Goal: Task Accomplishment & Management: Use online tool/utility

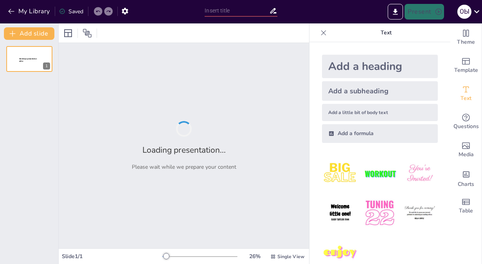
type input "Проблема возрастной периодизации в детской психологии: взгляд [PERSON_NAME]"
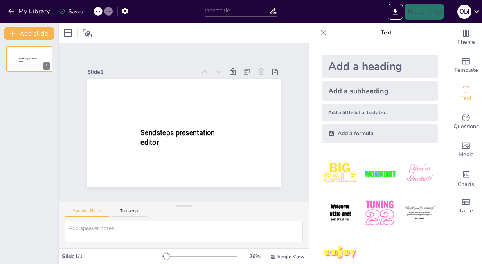
type input "Проблема возрастной периодизации в детской психологии: взгляд [PERSON_NAME]"
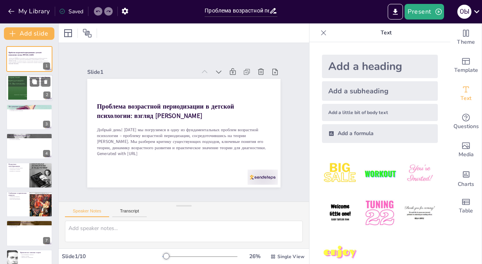
click at [31, 96] on div at bounding box center [29, 88] width 47 height 27
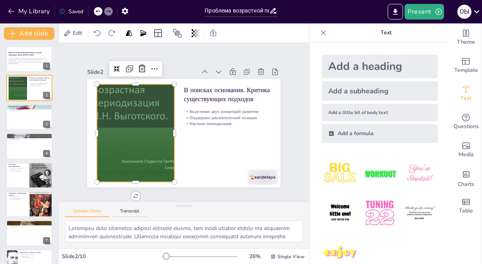
click at [122, 99] on div at bounding box center [135, 133] width 131 height 98
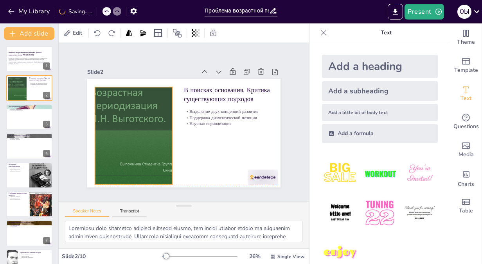
click at [121, 99] on div at bounding box center [133, 136] width 131 height 98
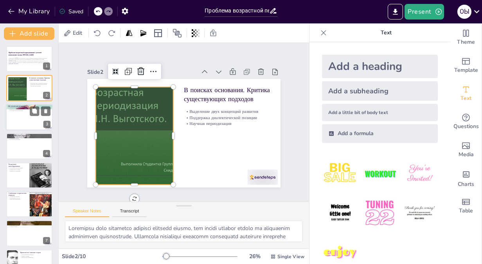
click at [14, 127] on div at bounding box center [29, 117] width 47 height 27
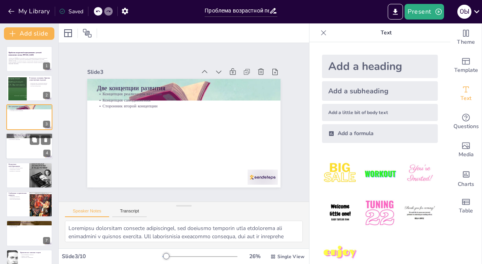
click at [25, 148] on div at bounding box center [29, 146] width 47 height 27
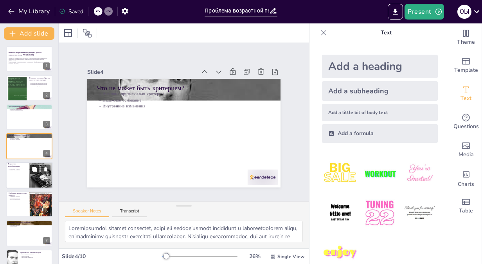
click at [31, 171] on button at bounding box center [34, 169] width 9 height 9
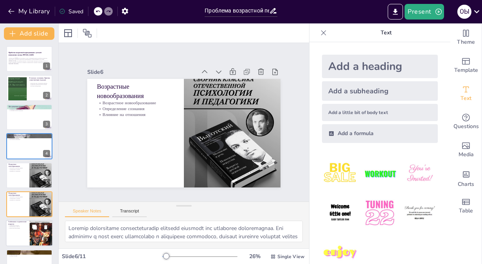
scroll to position [52, 0]
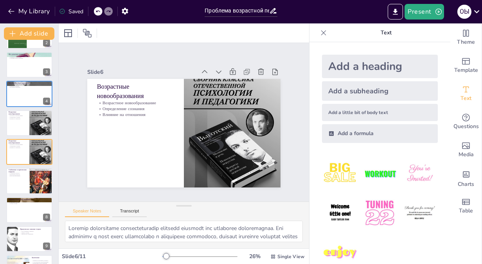
click at [31, 197] on div "Проблема возрастной периодизации в детской психологии: взгляд Л.С. Выготского Д…" at bounding box center [29, 152] width 58 height 317
click at [32, 219] on div at bounding box center [29, 210] width 47 height 27
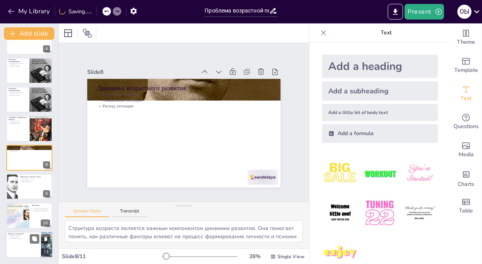
click at [36, 248] on div at bounding box center [29, 245] width 47 height 27
type textarea "Открытость к вопросам и обсуждениям является важной частью образовательного про…"
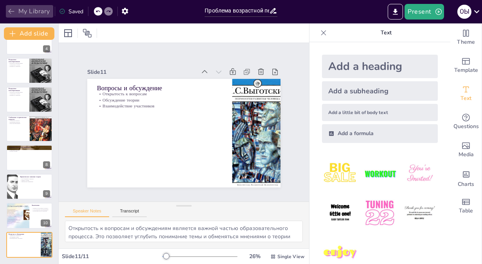
click at [14, 11] on icon "button" at bounding box center [11, 11] width 6 height 5
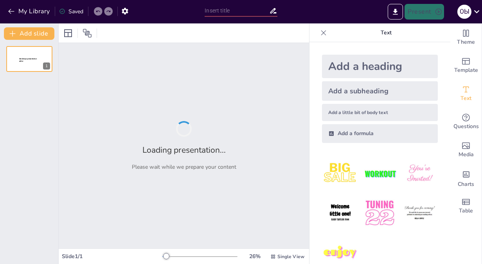
type input "Проблема возрастной периодизации в психологии: взгляд [PERSON_NAME]"
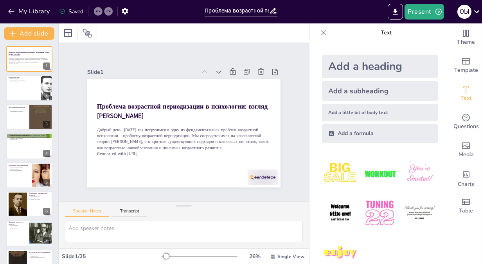
checkbox input "true"
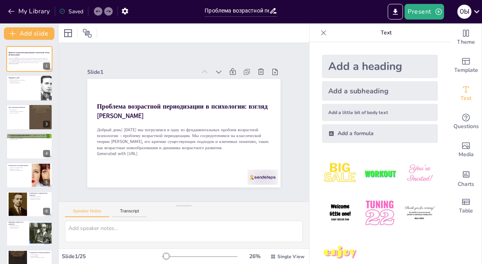
checkbox input "true"
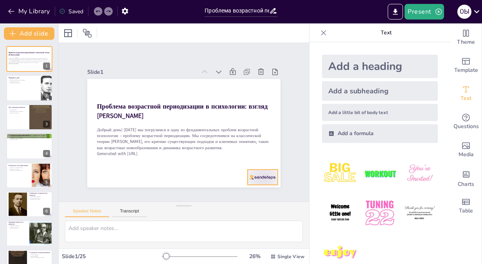
checkbox input "true"
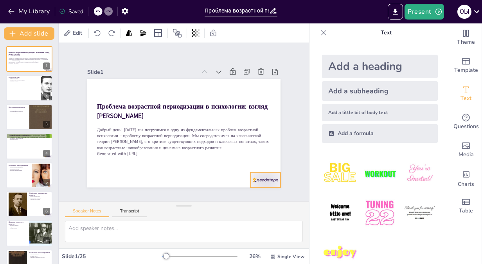
click at [248, 179] on div at bounding box center [259, 188] width 32 height 18
checkbox input "true"
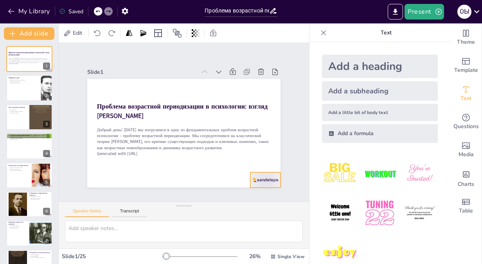
checkbox input "true"
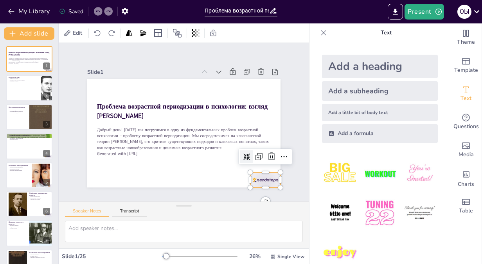
checkbox input "true"
click at [262, 161] on icon at bounding box center [267, 166] width 10 height 10
checkbox input "true"
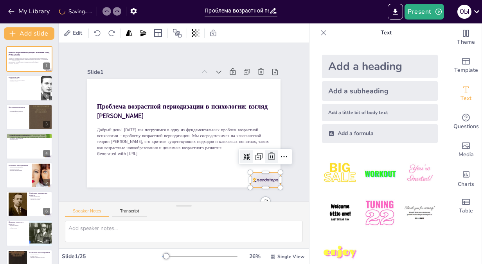
checkbox input "true"
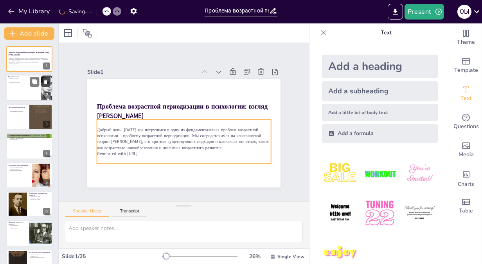
checkbox input "true"
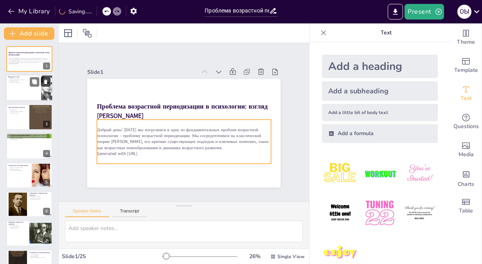
checkbox input "true"
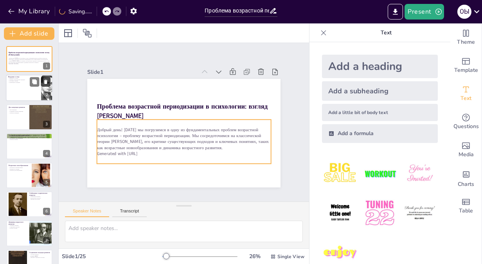
checkbox input "true"
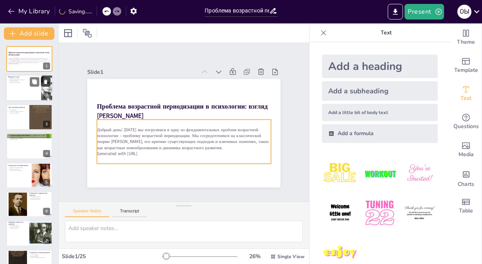
checkbox input "true"
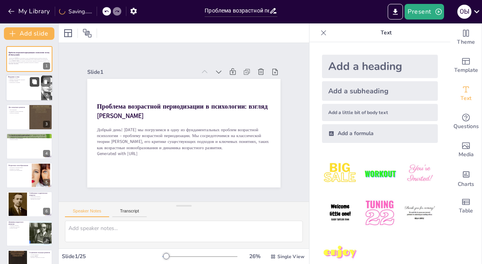
click at [33, 80] on icon at bounding box center [34, 82] width 5 height 5
type textarea "L ipsumd sitamet co adipis elitseddoe t inci utlaboreet doloremagnaa, enimadmi,…"
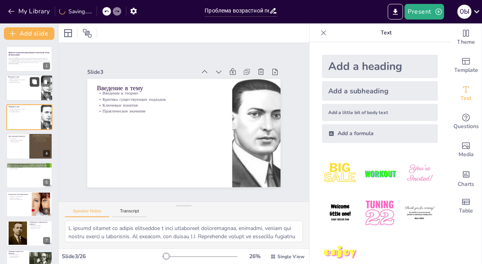
checkbox input "true"
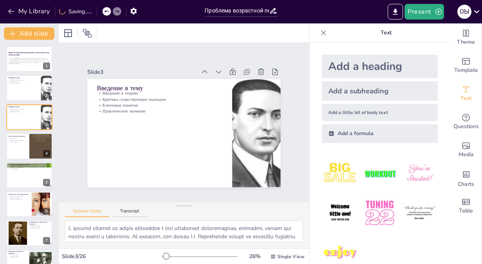
checkbox input "true"
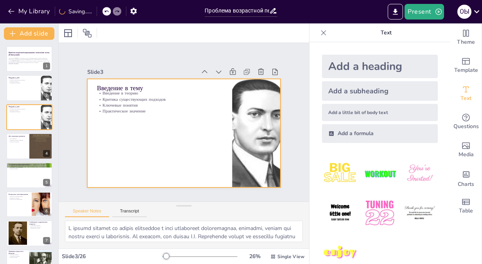
checkbox input "true"
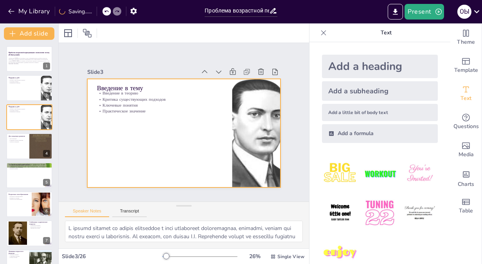
checkbox input "true"
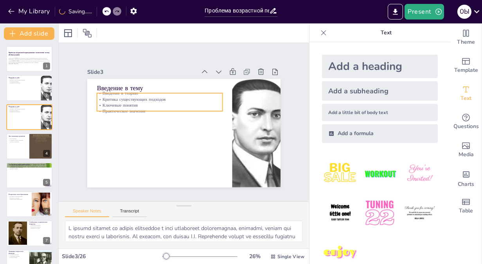
checkbox input "true"
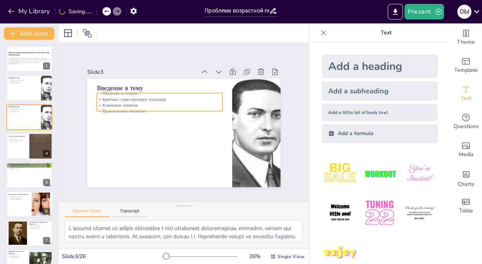
checkbox input "true"
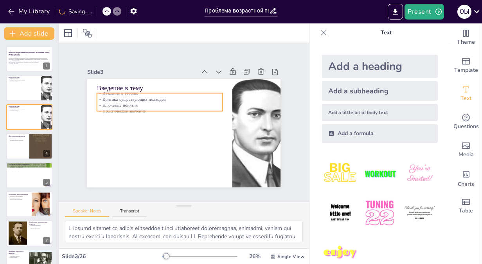
checkbox input "true"
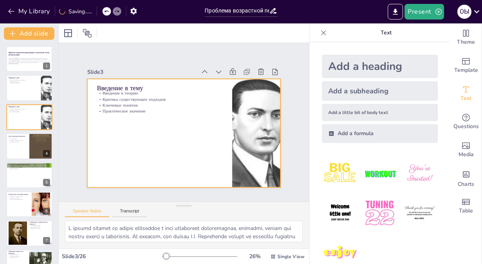
checkbox input "true"
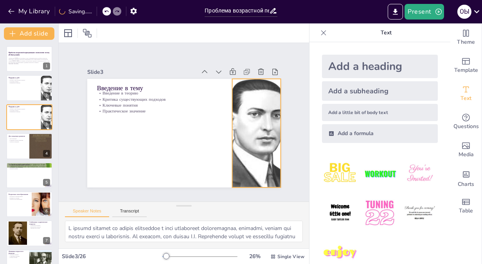
checkbox input "true"
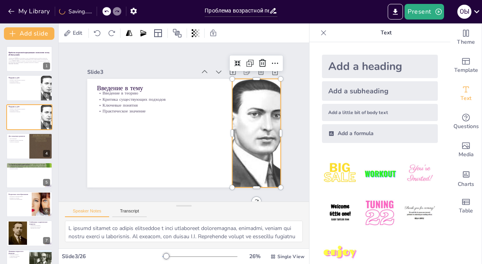
checkbox input "true"
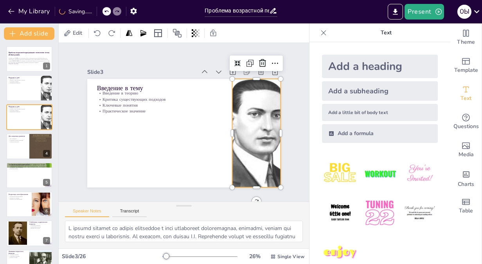
checkbox input "true"
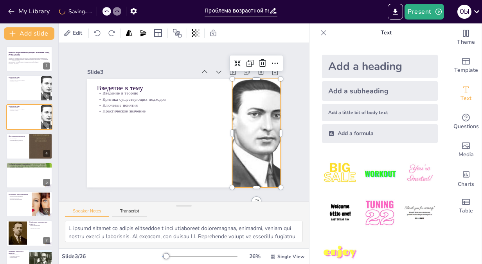
checkbox input "true"
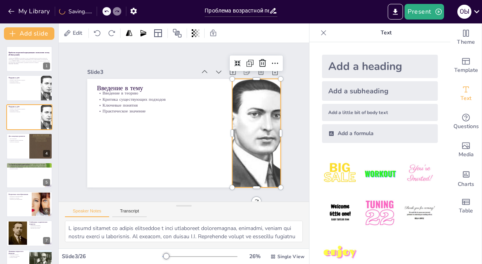
checkbox input "true"
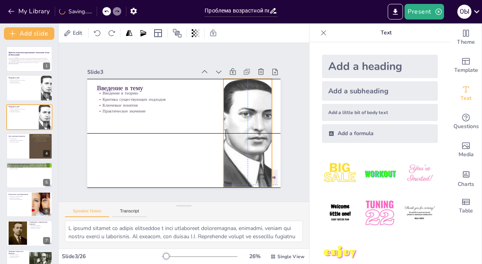
checkbox input "true"
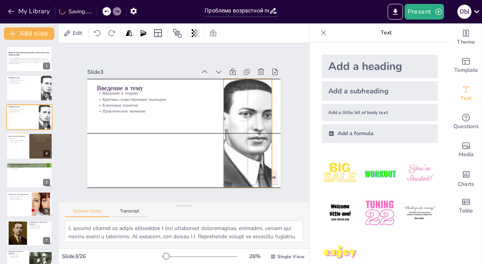
checkbox input "true"
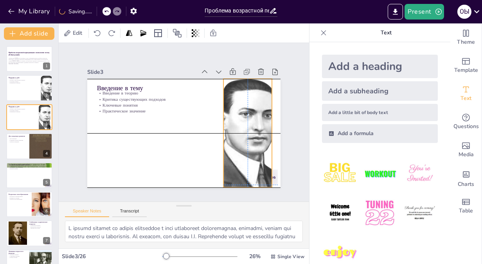
checkbox input "true"
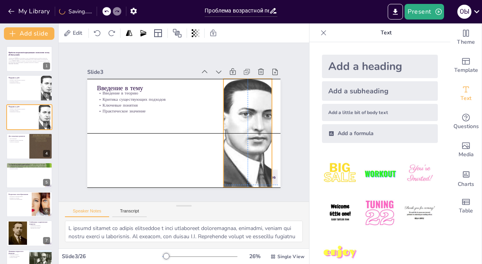
checkbox input "true"
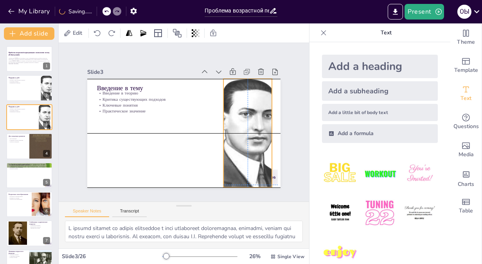
checkbox input "true"
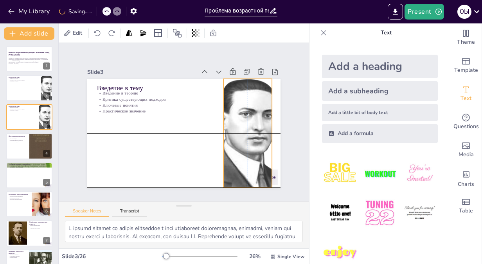
checkbox input "true"
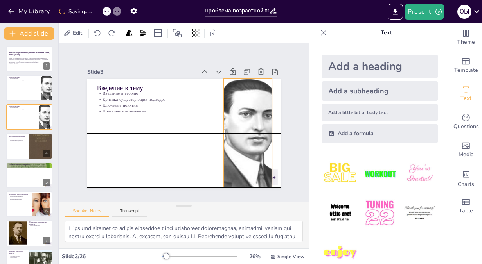
checkbox input "true"
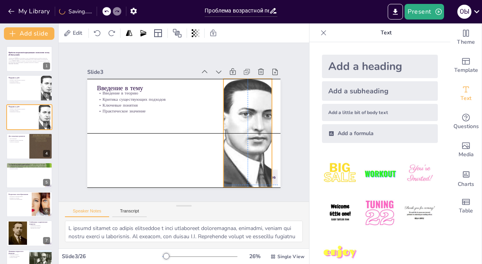
checkbox input "true"
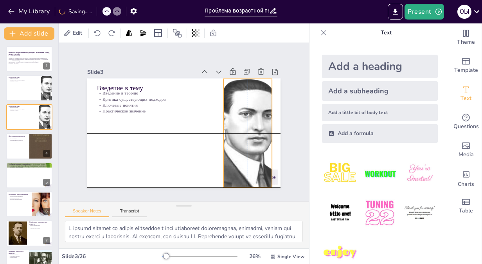
checkbox input "true"
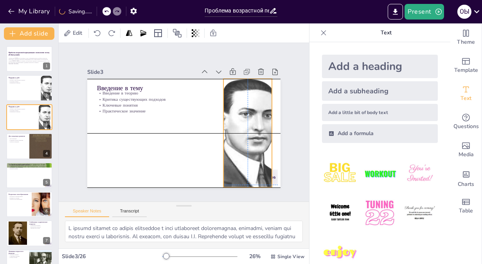
checkbox input "true"
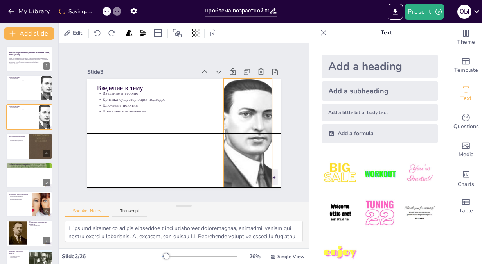
checkbox input "true"
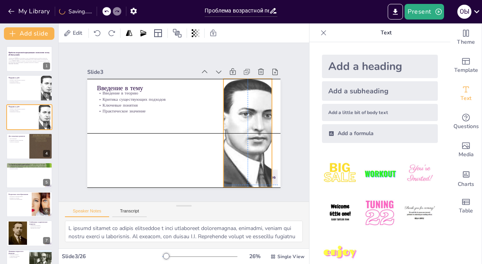
checkbox input "true"
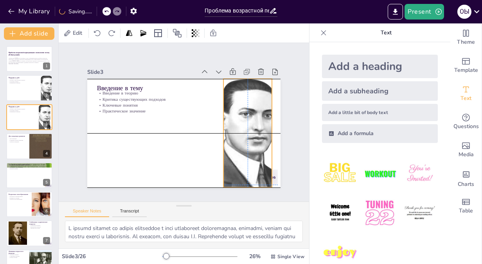
checkbox input "true"
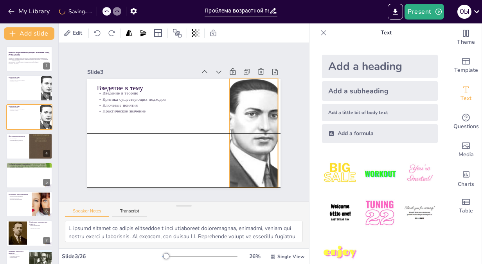
checkbox input "true"
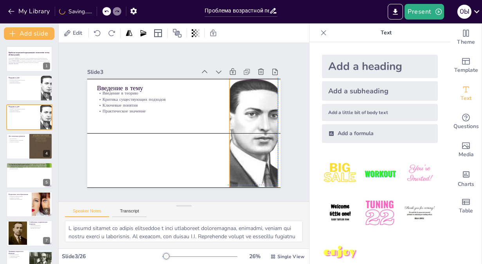
checkbox input "true"
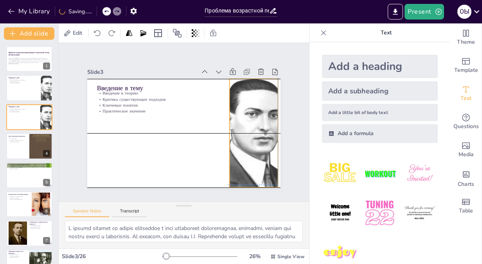
checkbox input "true"
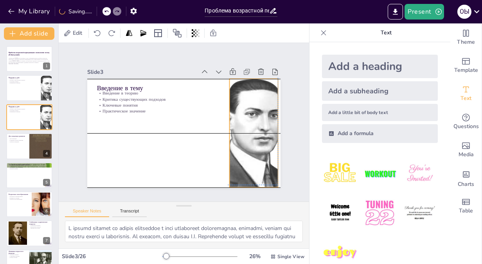
checkbox input "true"
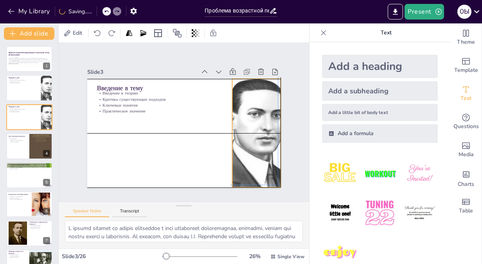
click at [244, 119] on div at bounding box center [245, 162] width 137 height 140
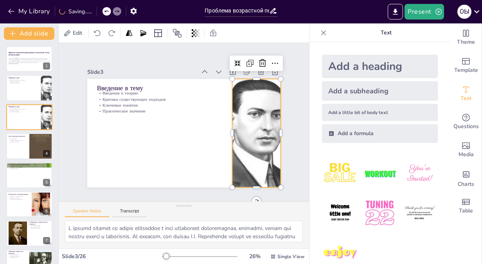
click at [244, 119] on div at bounding box center [256, 133] width 101 height 109
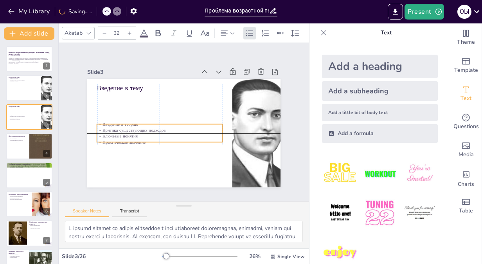
drag, startPoint x: 139, startPoint y: 104, endPoint x: 140, endPoint y: 137, distance: 32.9
click at [140, 137] on div "Введение в теорию Критика существующих подходов Ключевые понятия Практическое з…" at bounding box center [158, 128] width 128 height 50
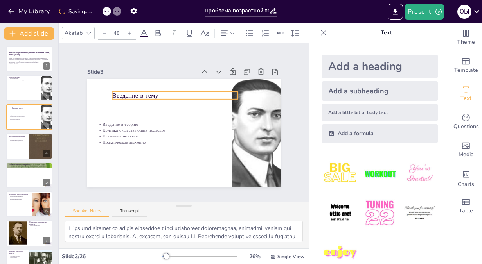
drag, startPoint x: 110, startPoint y: 88, endPoint x: 126, endPoint y: 96, distance: 17.0
click at [126, 96] on p "Введение в тему" at bounding box center [181, 94] width 125 height 35
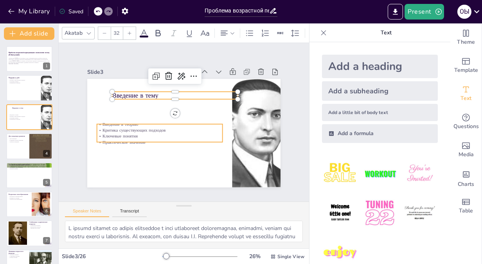
click at [140, 139] on p "Практическое значение" at bounding box center [160, 142] width 126 height 6
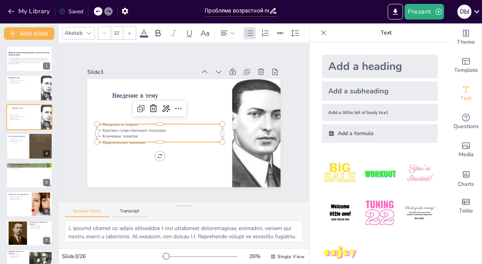
click at [127, 31] on icon at bounding box center [129, 33] width 5 height 5
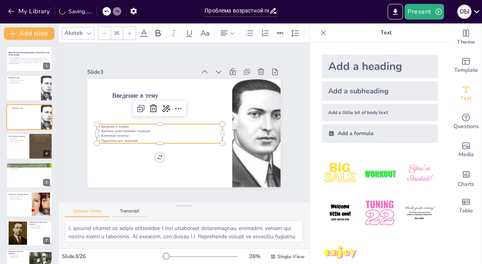
click at [127, 31] on icon at bounding box center [129, 33] width 5 height 5
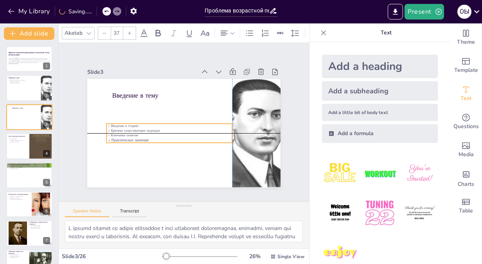
drag, startPoint x: 137, startPoint y: 137, endPoint x: 146, endPoint y: 138, distance: 9.5
click at [146, 138] on p "Практическое значение" at bounding box center [168, 138] width 126 height 18
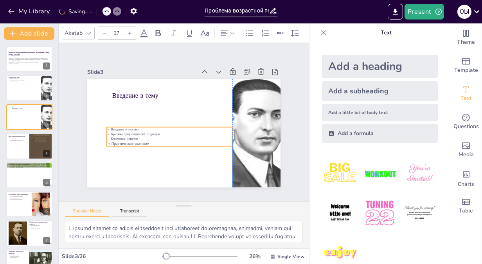
click at [145, 141] on p "Практическое значение" at bounding box center [169, 143] width 126 height 5
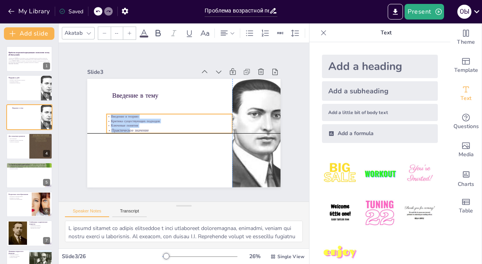
drag, startPoint x: 104, startPoint y: 126, endPoint x: 103, endPoint y: 114, distance: 12.1
click at [107, 114] on p "Введение в теорию" at bounding box center [170, 115] width 126 height 18
drag, startPoint x: 142, startPoint y: 127, endPoint x: 135, endPoint y: 128, distance: 6.7
click at [135, 128] on p "Практическое значение" at bounding box center [161, 121] width 117 height 56
click at [103, 113] on p "Введение в теорию" at bounding box center [166, 115] width 126 height 18
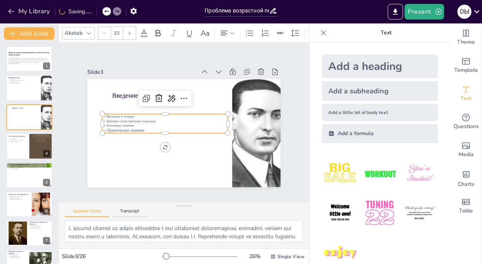
click at [127, 32] on icon at bounding box center [129, 33] width 5 height 5
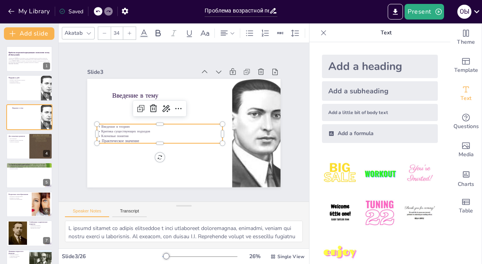
click at [127, 32] on icon at bounding box center [129, 33] width 5 height 5
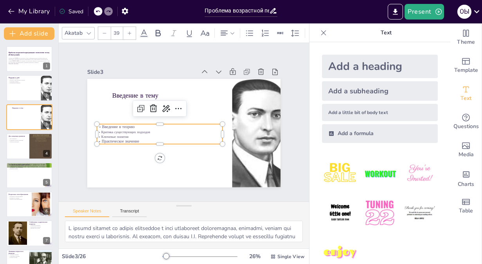
click at [127, 32] on icon at bounding box center [129, 33] width 5 height 5
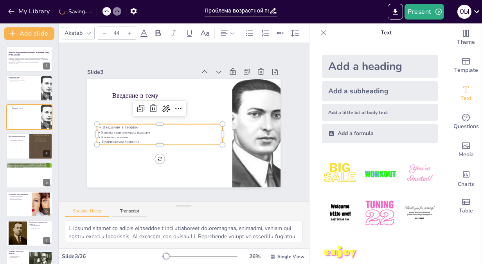
click at [127, 32] on icon at bounding box center [129, 33] width 5 height 5
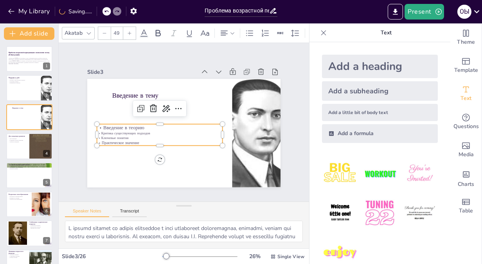
click at [127, 32] on icon at bounding box center [129, 33] width 5 height 5
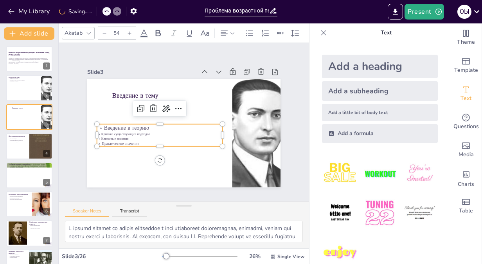
click at [127, 32] on icon at bounding box center [129, 33] width 5 height 5
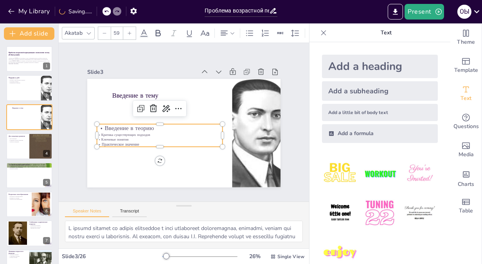
click at [127, 32] on icon at bounding box center [129, 33] width 5 height 5
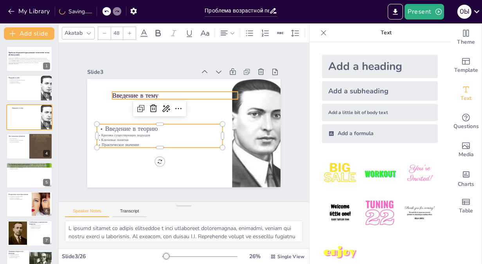
click at [133, 92] on p "Введение в тему" at bounding box center [175, 95] width 126 height 9
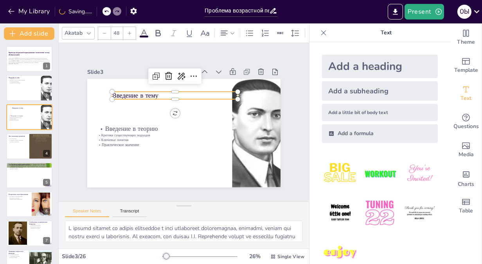
click at [129, 27] on div at bounding box center [129, 33] width 13 height 13
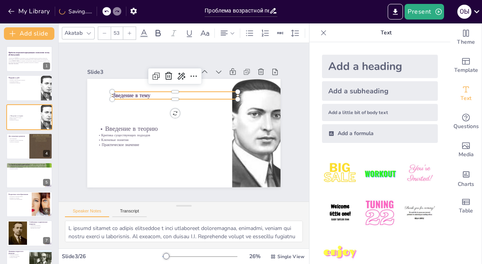
click at [129, 27] on div at bounding box center [129, 33] width 13 height 13
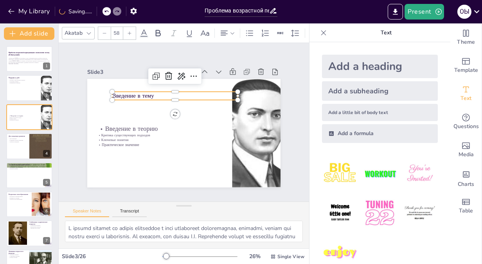
click at [129, 27] on div at bounding box center [129, 33] width 13 height 13
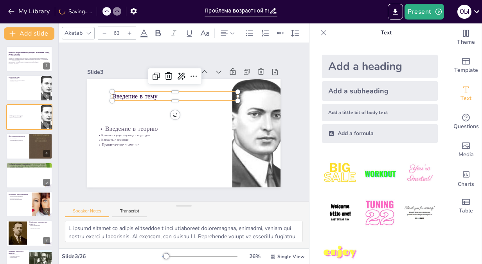
click at [129, 27] on div at bounding box center [129, 33] width 13 height 13
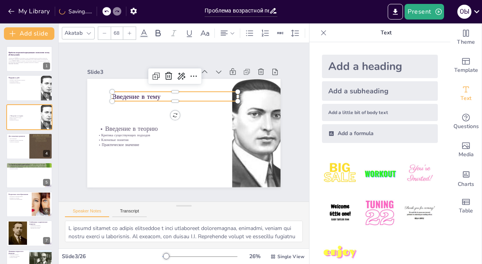
click at [129, 27] on div at bounding box center [129, 33] width 13 height 13
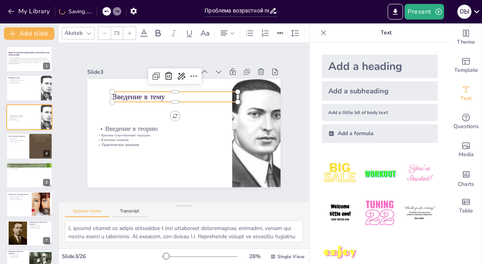
click at [129, 27] on div at bounding box center [129, 33] width 13 height 13
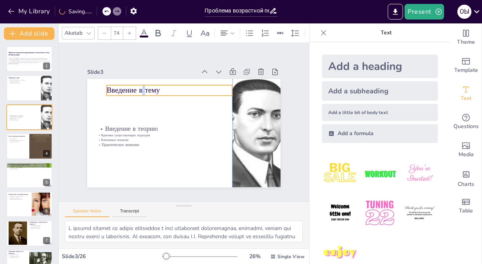
drag, startPoint x: 141, startPoint y: 89, endPoint x: 138, endPoint y: 82, distance: 7.5
click at [138, 82] on p "Введение в тему" at bounding box center [173, 88] width 126 height 23
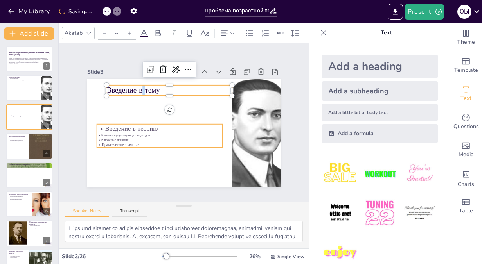
click at [130, 133] on p "Критика существующих подходов" at bounding box center [160, 135] width 126 height 5
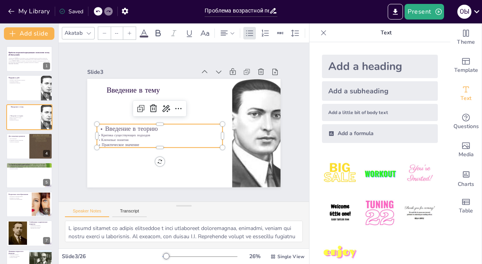
click at [92, 31] on div at bounding box center [88, 33] width 9 height 9
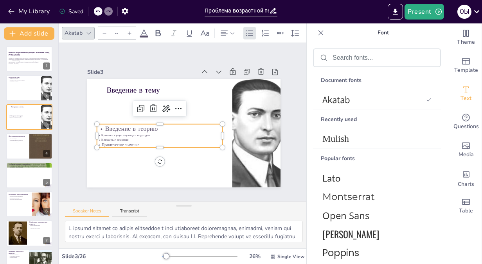
click at [120, 31] on input "--" at bounding box center [116, 33] width 11 height 13
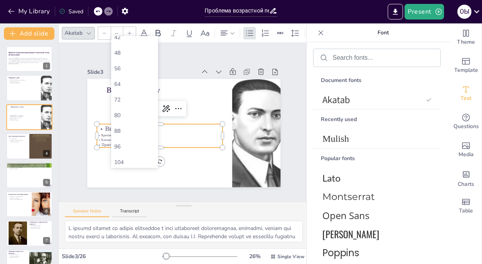
scroll to position [194, 0]
click at [124, 49] on div "48" at bounding box center [134, 53] width 47 height 16
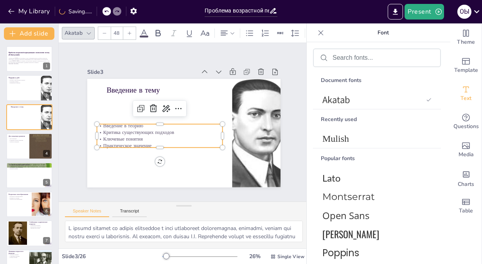
click at [119, 33] on input "48" at bounding box center [116, 33] width 11 height 13
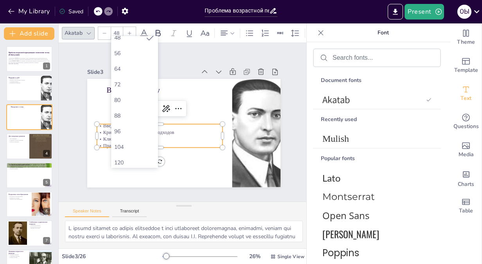
scroll to position [211, 0]
click at [130, 66] on div "64" at bounding box center [134, 67] width 41 height 7
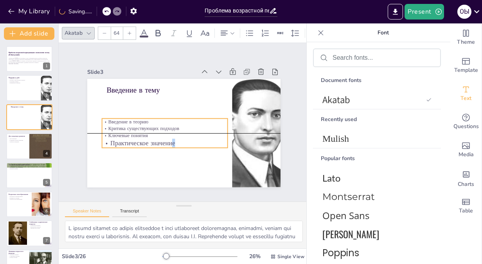
drag, startPoint x: 161, startPoint y: 146, endPoint x: 166, endPoint y: 142, distance: 5.6
click at [166, 142] on p "Практическое значение" at bounding box center [165, 143] width 126 height 9
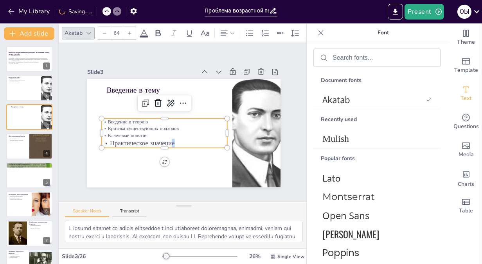
click at [169, 135] on p "Практическое значение" at bounding box center [160, 139] width 125 height 35
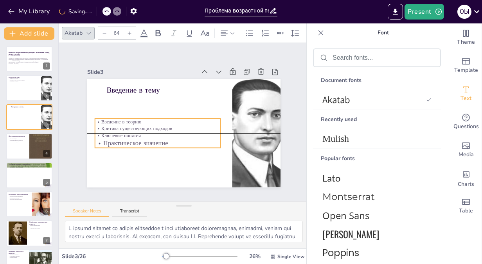
drag, startPoint x: 168, startPoint y: 139, endPoint x: 164, endPoint y: 139, distance: 4.7
click at [164, 139] on p "Практическое значение" at bounding box center [156, 140] width 126 height 22
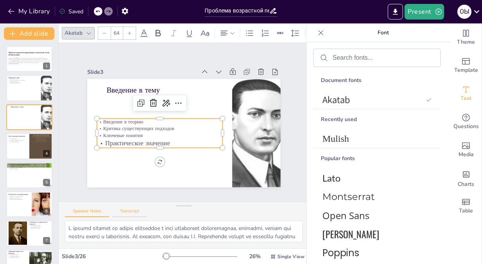
click at [128, 210] on button "Transcript" at bounding box center [129, 213] width 35 height 9
click at [86, 213] on button "Speaker Notes" at bounding box center [87, 213] width 44 height 9
click at [29, 88] on div at bounding box center [29, 88] width 47 height 27
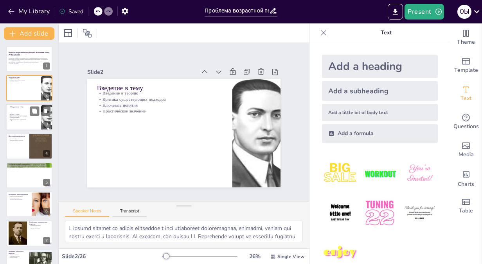
click at [28, 114] on p "Введение в теорию" at bounding box center [23, 115] width 31 height 2
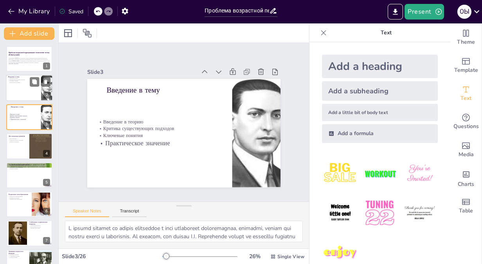
click at [24, 91] on div at bounding box center [29, 88] width 47 height 27
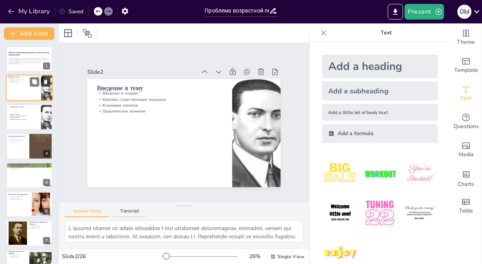
click at [46, 82] on icon at bounding box center [45, 82] width 3 height 4
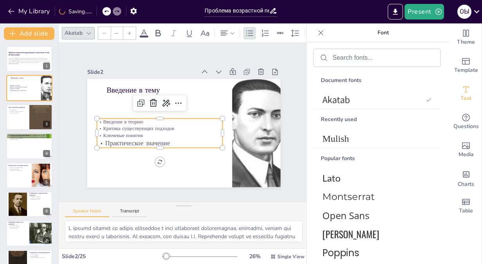
click at [116, 130] on p "Ключевые понятия" at bounding box center [157, 130] width 124 height 33
click at [142, 29] on icon at bounding box center [143, 33] width 9 height 9
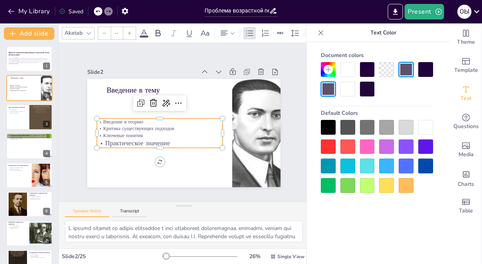
click at [91, 30] on icon at bounding box center [89, 33] width 6 height 6
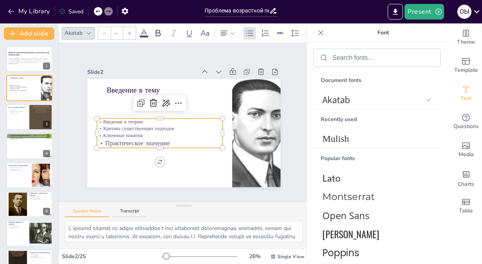
click at [90, 30] on icon at bounding box center [89, 33] width 6 height 6
click at [160, 138] on p "Практическое значение" at bounding box center [158, 141] width 126 height 22
click at [162, 138] on p "Практическое значение" at bounding box center [158, 141] width 126 height 22
click at [162, 139] on p "Практическое значение" at bounding box center [160, 143] width 126 height 9
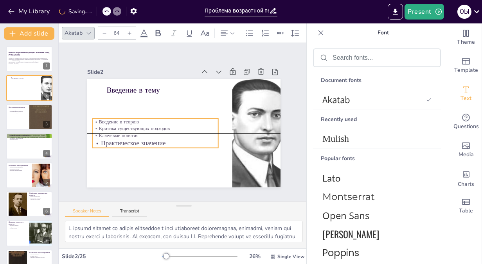
click at [159, 139] on p "Практическое значение" at bounding box center [156, 143] width 126 height 9
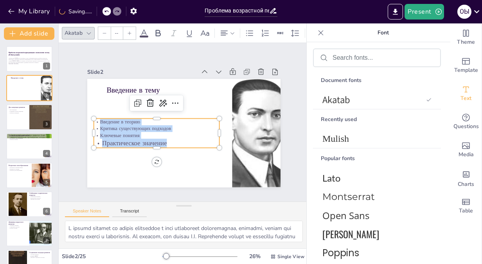
drag, startPoint x: 159, startPoint y: 139, endPoint x: 88, endPoint y: 116, distance: 74.5
click at [88, 116] on div "Введение в тему Введение в теорию Критика существующих подходов Ключевые поняти…" at bounding box center [183, 133] width 193 height 109
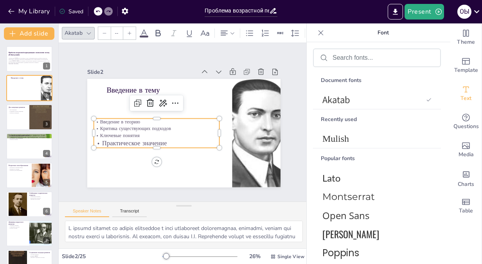
click at [117, 30] on input "--" at bounding box center [116, 33] width 11 height 13
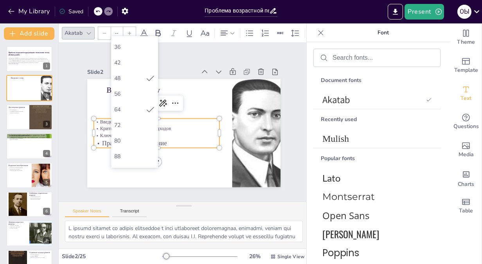
scroll to position [176, 0]
click at [138, 81] on div "56" at bounding box center [134, 87] width 47 height 16
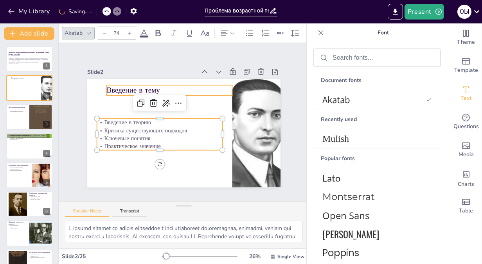
click at [193, 91] on p "Введение в тему" at bounding box center [169, 90] width 126 height 11
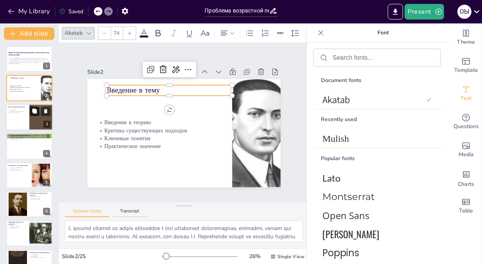
click at [32, 112] on icon at bounding box center [34, 110] width 5 height 5
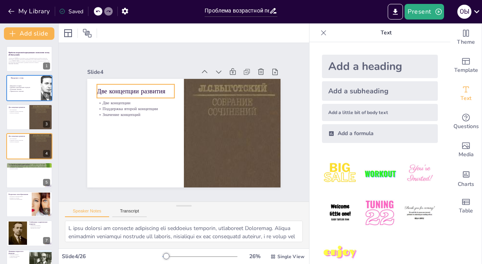
click at [143, 87] on p "Две концепции развития" at bounding box center [135, 91] width 77 height 9
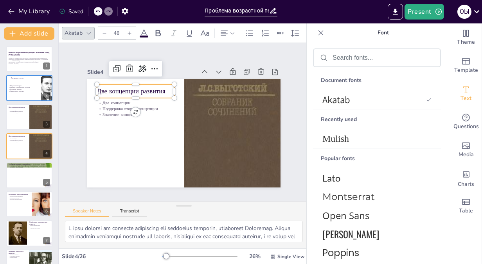
drag, startPoint x: 158, startPoint y: 87, endPoint x: 117, endPoint y: 87, distance: 41.5
click at [117, 87] on p "Две концепции развития" at bounding box center [135, 91] width 77 height 9
drag, startPoint x: 160, startPoint y: 88, endPoint x: 131, endPoint y: 88, distance: 28.2
click at [131, 88] on p "Две концепции развития" at bounding box center [139, 86] width 78 height 17
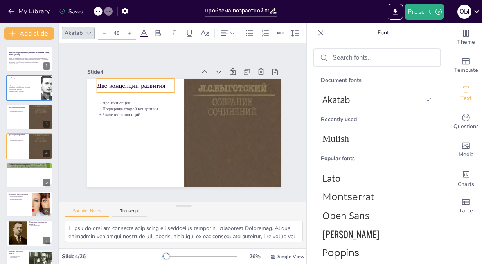
click at [158, 86] on p "Две концепции развития" at bounding box center [135, 85] width 77 height 9
click at [155, 84] on p "Две концепции развития" at bounding box center [135, 85] width 77 height 9
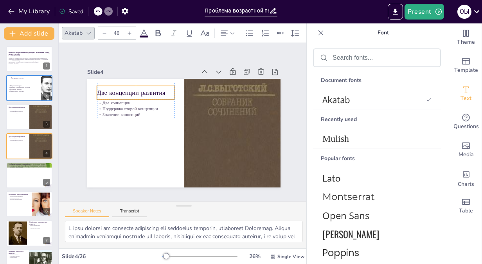
drag, startPoint x: 155, startPoint y: 84, endPoint x: 155, endPoint y: 89, distance: 4.4
click at [155, 89] on p "Две концепции развития" at bounding box center [139, 87] width 78 height 17
click at [156, 89] on p "Две концепции развития" at bounding box center [135, 92] width 77 height 9
click at [129, 31] on icon at bounding box center [129, 33] width 5 height 5
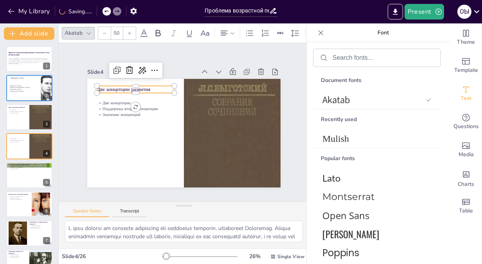
click at [129, 31] on icon at bounding box center [129, 33] width 5 height 5
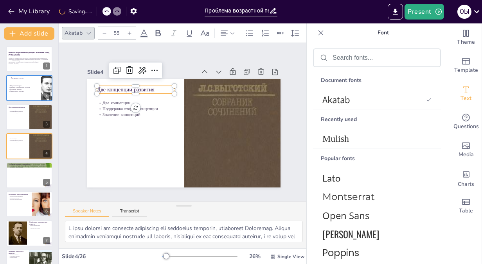
click at [129, 31] on icon at bounding box center [129, 33] width 5 height 5
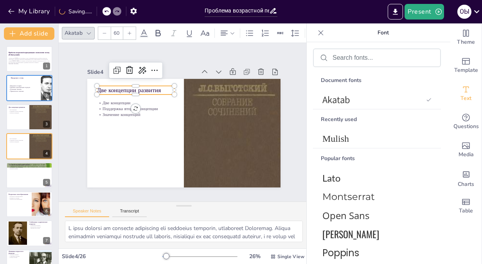
click at [129, 31] on icon at bounding box center [129, 33] width 5 height 5
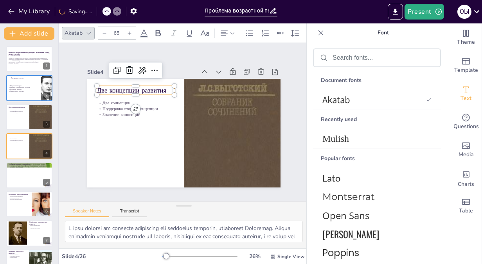
click at [129, 31] on icon at bounding box center [129, 33] width 5 height 5
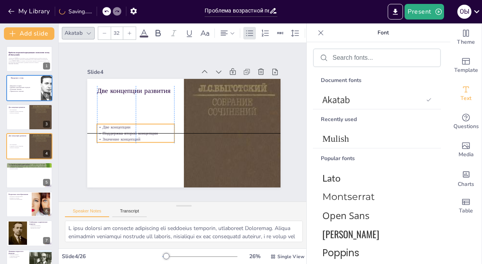
drag, startPoint x: 109, startPoint y: 103, endPoint x: 113, endPoint y: 128, distance: 24.9
click at [136, 119] on p "Поддержка второй концепции" at bounding box center [154, 82] width 37 height 73
drag, startPoint x: 137, startPoint y: 135, endPoint x: 131, endPoint y: 135, distance: 5.9
click at [131, 137] on p "Значение концепций" at bounding box center [131, 140] width 77 height 6
click at [123, 120] on p "Две концепции" at bounding box center [148, 89] width 56 height 61
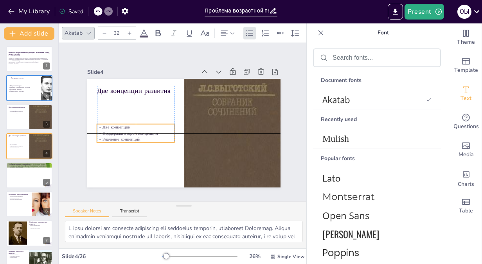
click at [121, 122] on p "Две концепции" at bounding box center [135, 117] width 77 height 22
drag, startPoint x: 124, startPoint y: 123, endPoint x: 99, endPoint y: 123, distance: 25.0
click at [99, 124] on p "Две концепции" at bounding box center [135, 127] width 77 height 6
click at [151, 104] on icon at bounding box center [156, 106] width 10 height 10
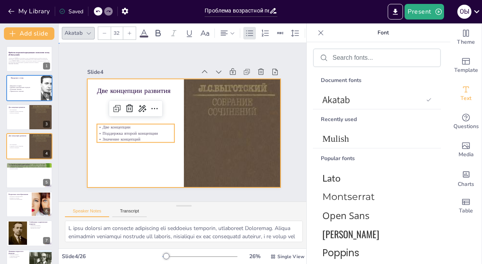
click at [107, 149] on div at bounding box center [182, 133] width 212 height 147
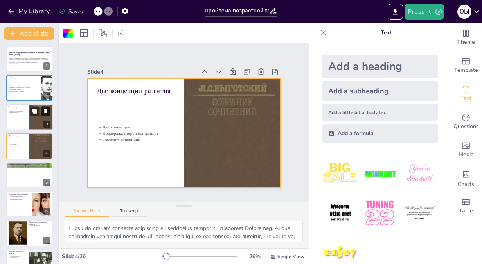
click at [44, 113] on icon at bounding box center [45, 111] width 3 height 4
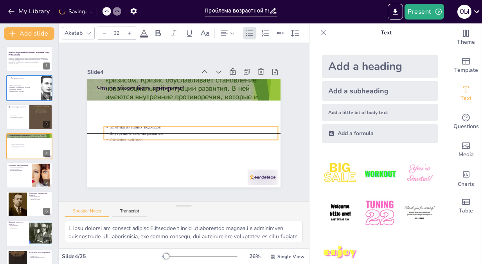
drag, startPoint x: 110, startPoint y: 90, endPoint x: 115, endPoint y: 120, distance: 30.9
click at [115, 90] on div "Что не может быть критерием? Критика внешних подходов Внутренние законы развити…" at bounding box center [188, 79] width 192 height 20
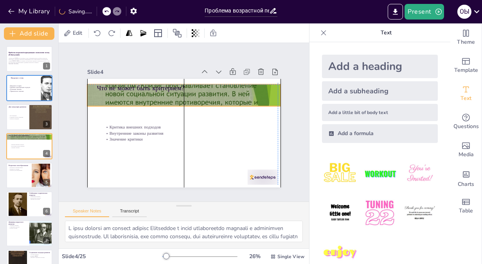
drag, startPoint x: 128, startPoint y: 92, endPoint x: 128, endPoint y: 96, distance: 3.9
click at [128, 96] on div at bounding box center [186, 95] width 207 height 164
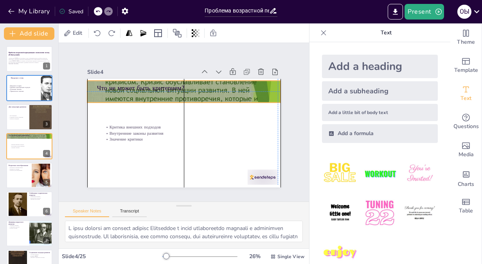
drag, startPoint x: 127, startPoint y: 90, endPoint x: 126, endPoint y: 84, distance: 5.5
click at [126, 84] on div "Что не может быть критерием? Критика внешних подходов Внутренние законы развити…" at bounding box center [201, 82] width 176 height 79
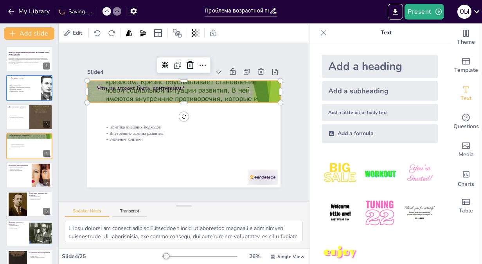
click at [121, 83] on p "Что не может быть критерием?" at bounding box center [188, 88] width 174 height 27
click at [97, 84] on p "Что не может быть критерием?" at bounding box center [184, 88] width 174 height 9
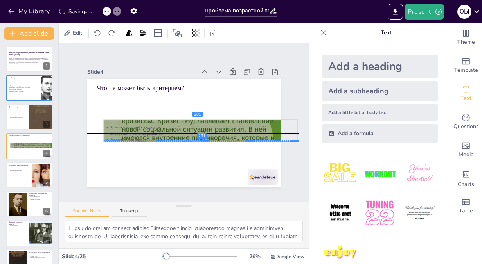
drag, startPoint x: 94, startPoint y: 83, endPoint x: 115, endPoint y: 167, distance: 86.7
click at [115, 79] on div "Что не может быть критерием? Критика внешних подходов Внутренние законы развити…" at bounding box center [183, 79] width 193 height 0
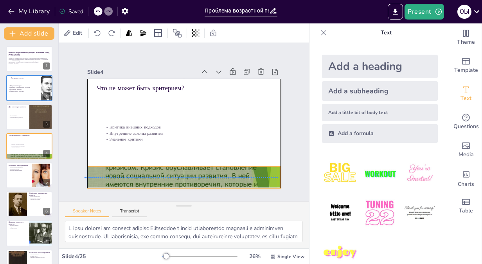
drag, startPoint x: 115, startPoint y: 167, endPoint x: 92, endPoint y: 167, distance: 23.9
click at [92, 167] on div at bounding box center [183, 177] width 193 height 145
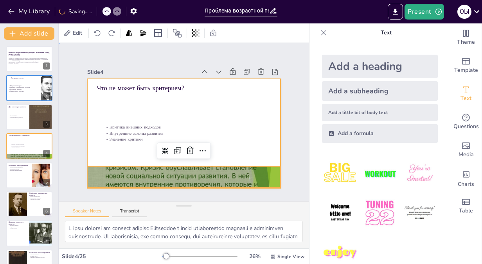
click at [252, 142] on div at bounding box center [182, 133] width 203 height 128
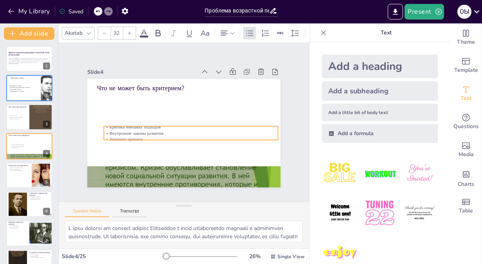
click at [140, 132] on p "Внутренние законы развития" at bounding box center [191, 133] width 174 height 6
click at [33, 113] on icon at bounding box center [34, 110] width 5 height 5
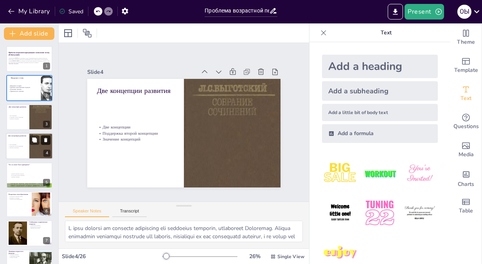
click at [45, 139] on icon at bounding box center [45, 140] width 3 height 4
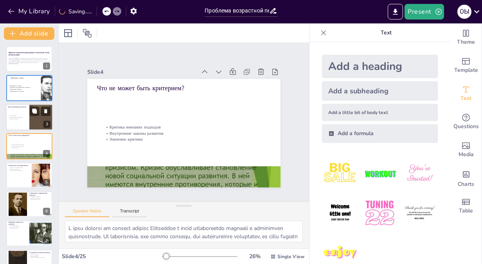
click at [31, 106] on div at bounding box center [40, 117] width 23 height 36
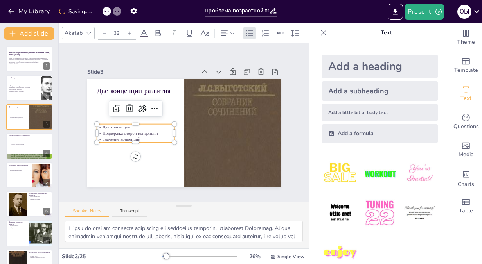
click at [116, 126] on p "Две концепции" at bounding box center [135, 127] width 77 height 6
click at [131, 31] on icon at bounding box center [129, 33] width 5 height 5
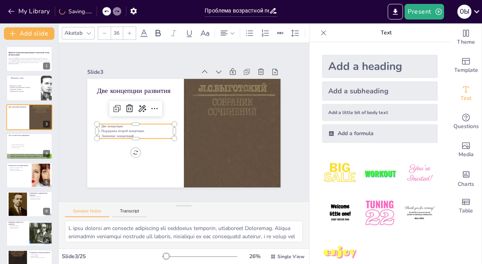
click at [131, 31] on icon at bounding box center [129, 33] width 5 height 5
click at [103, 31] on icon at bounding box center [104, 33] width 5 height 5
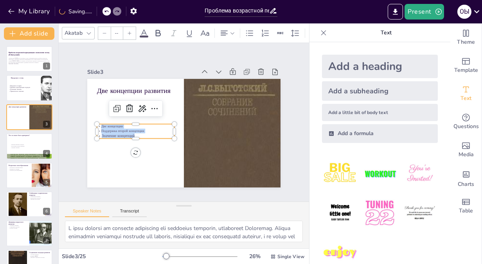
drag, startPoint x: 131, startPoint y: 134, endPoint x: 88, endPoint y: 121, distance: 45.2
click at [88, 121] on div "Две концепции развития Две концепции Поддержка второй концепции Значение концеп…" at bounding box center [182, 133] width 203 height 128
click at [129, 31] on icon at bounding box center [129, 33] width 5 height 5
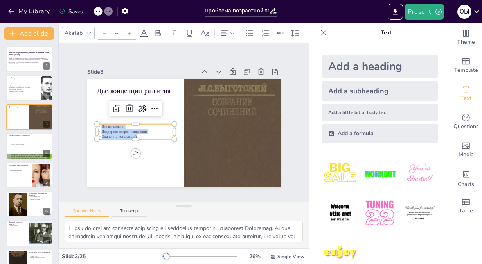
click at [129, 31] on icon at bounding box center [129, 33] width 5 height 5
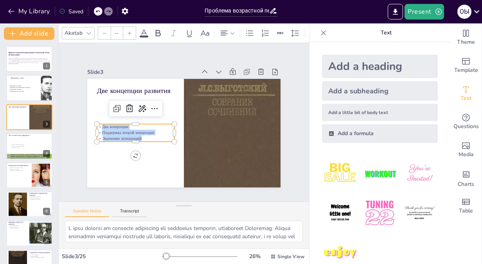
click at [129, 31] on icon at bounding box center [129, 33] width 5 height 5
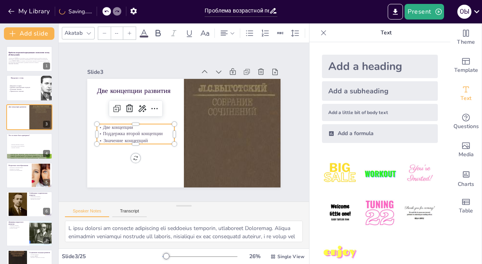
click at [129, 31] on icon at bounding box center [129, 33] width 5 height 5
click at [113, 29] on input "--" at bounding box center [116, 33] width 11 height 13
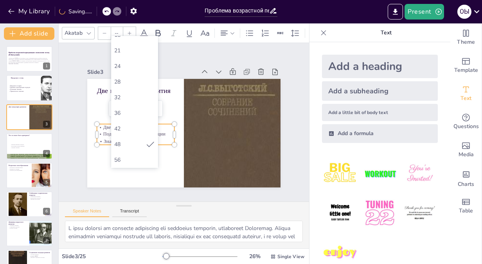
scroll to position [111, 0]
click at [133, 148] on div "56" at bounding box center [134, 151] width 41 height 7
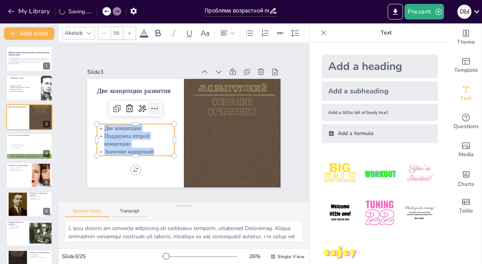
click at [153, 108] on div at bounding box center [156, 106] width 14 height 14
click at [109, 128] on p "Две концепции" at bounding box center [135, 128] width 77 height 8
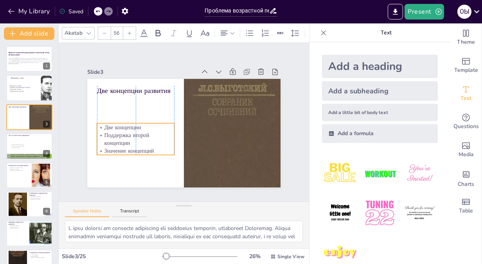
click at [133, 125] on p "Две концепции" at bounding box center [136, 122] width 78 height 16
drag, startPoint x: 134, startPoint y: 125, endPoint x: 97, endPoint y: 125, distance: 36.4
click at [97, 125] on p "Две концепции" at bounding box center [136, 123] width 78 height 16
click at [97, 125] on p at bounding box center [135, 123] width 78 height 16
click at [99, 124] on p at bounding box center [131, 128] width 77 height 8
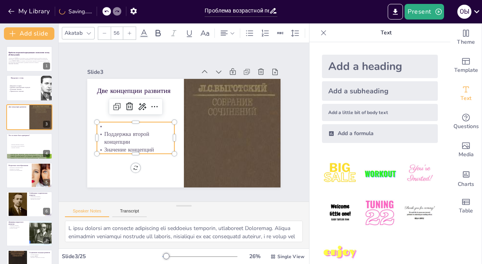
click at [99, 122] on p at bounding box center [136, 121] width 78 height 16
drag, startPoint x: 99, startPoint y: 122, endPoint x: 95, endPoint y: 122, distance: 4.4
click at [97, 122] on p at bounding box center [136, 121] width 78 height 16
click at [97, 122] on p at bounding box center [135, 126] width 77 height 8
click at [97, 122] on p at bounding box center [136, 121] width 78 height 16
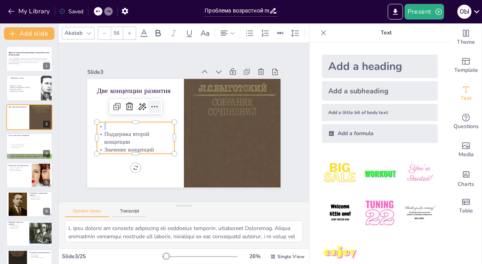
click at [151, 104] on icon at bounding box center [156, 104] width 10 height 10
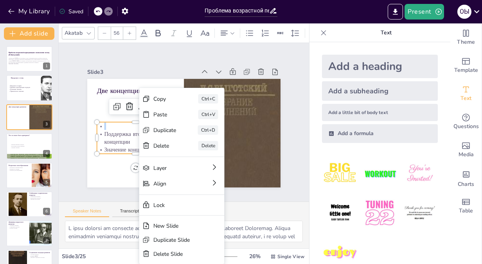
click at [102, 125] on p at bounding box center [135, 126] width 77 height 8
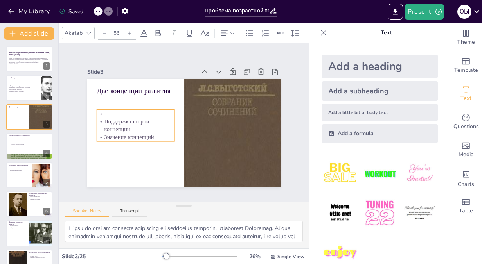
drag, startPoint x: 114, startPoint y: 119, endPoint x: 114, endPoint y: 107, distance: 12.1
click at [114, 107] on p at bounding box center [143, 94] width 74 height 39
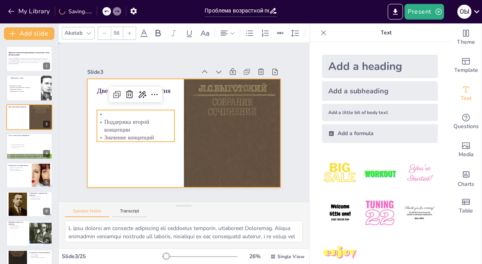
click at [152, 159] on div at bounding box center [183, 133] width 193 height 109
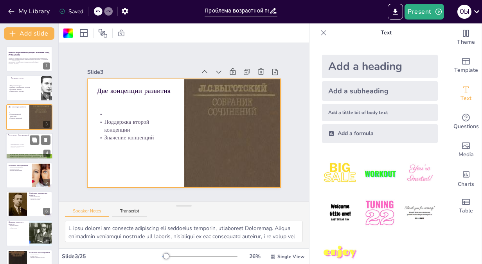
click at [27, 148] on p "Значение критики" at bounding box center [31, 148] width 42 height 2
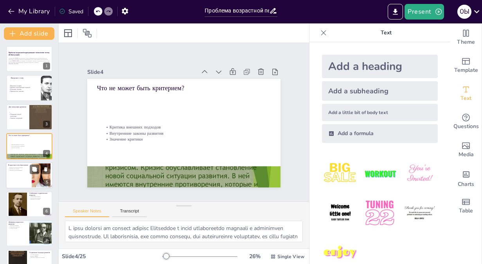
click at [25, 174] on div at bounding box center [29, 175] width 47 height 27
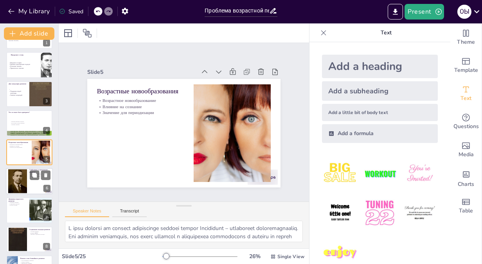
click at [22, 174] on div at bounding box center [17, 181] width 19 height 25
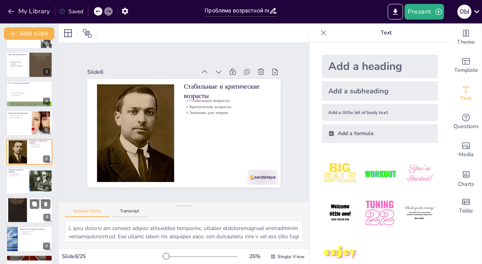
click at [26, 200] on div at bounding box center [17, 210] width 19 height 29
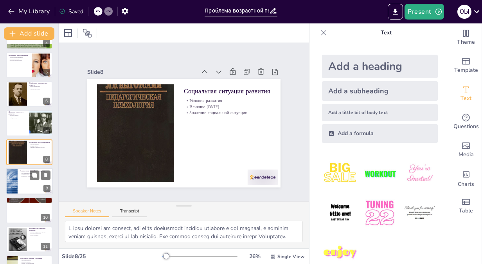
click at [31, 182] on div at bounding box center [29, 181] width 47 height 27
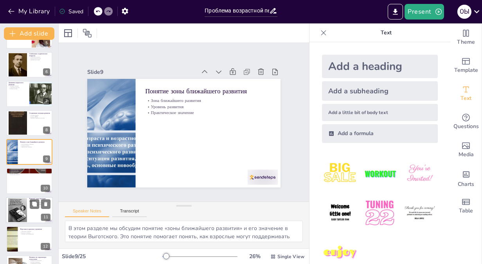
click at [20, 221] on div at bounding box center [17, 210] width 19 height 25
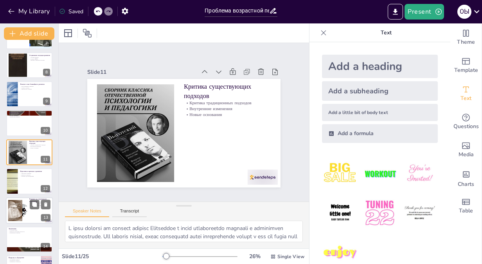
click at [17, 211] on div at bounding box center [17, 211] width 53 height 24
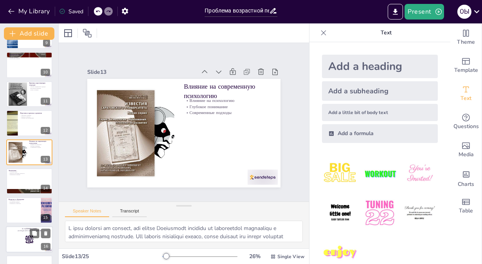
click at [21, 230] on p "and login with code Free92408318" at bounding box center [29, 231] width 42 height 2
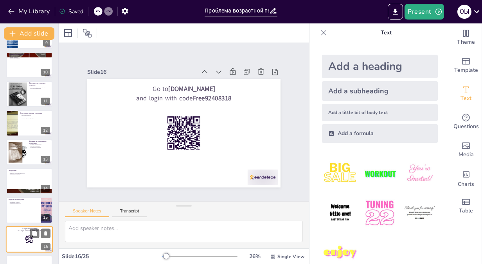
scroll to position [343, 0]
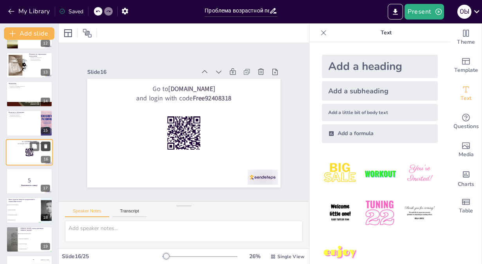
click at [46, 146] on icon at bounding box center [45, 146] width 3 height 4
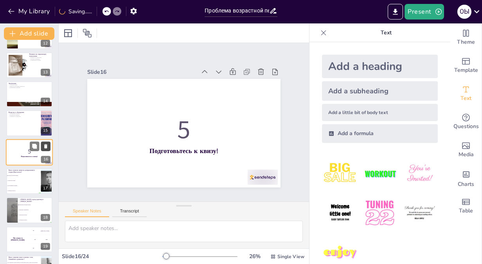
click at [46, 144] on icon at bounding box center [45, 146] width 3 height 4
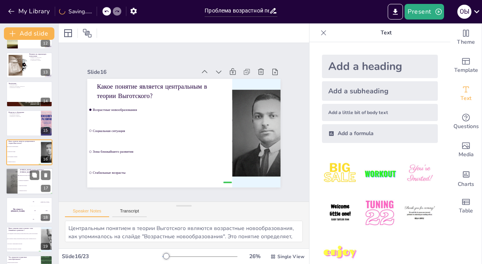
click at [25, 180] on span "Концепция самодвижения" at bounding box center [36, 180] width 34 height 1
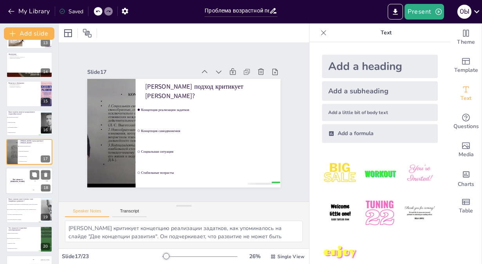
click at [22, 181] on h4 "The winner is [PERSON_NAME]" at bounding box center [17, 181] width 23 height 4
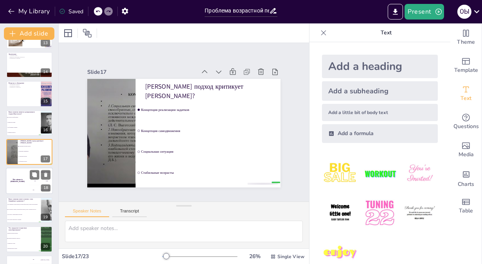
scroll to position [401, 0]
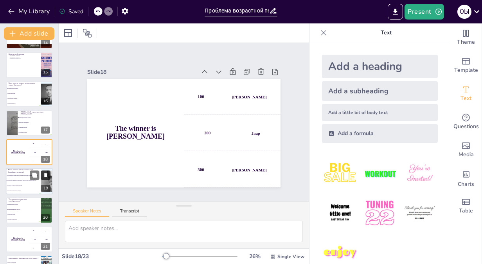
click at [45, 173] on icon at bounding box center [45, 175] width 3 height 4
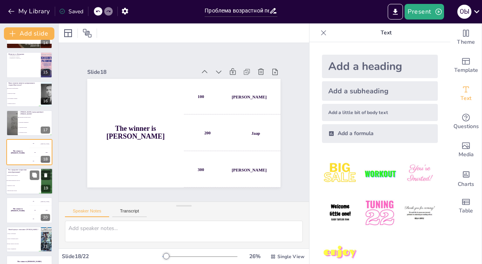
click at [18, 177] on li "Внешние признаки развития" at bounding box center [23, 175] width 35 height 5
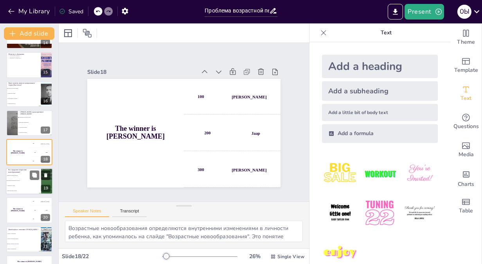
scroll to position [425, 0]
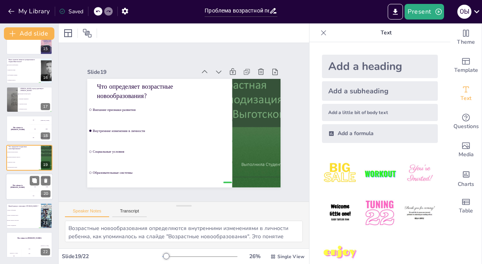
click at [29, 192] on div "The winner is [PERSON_NAME]" at bounding box center [17, 187] width 23 height 27
